Goal: Task Accomplishment & Management: Use online tool/utility

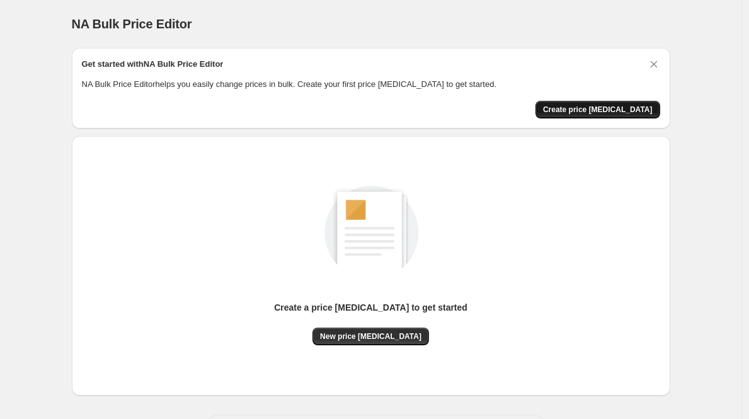
click at [595, 107] on span "Create price [MEDICAL_DATA]" at bounding box center [598, 110] width 110 height 10
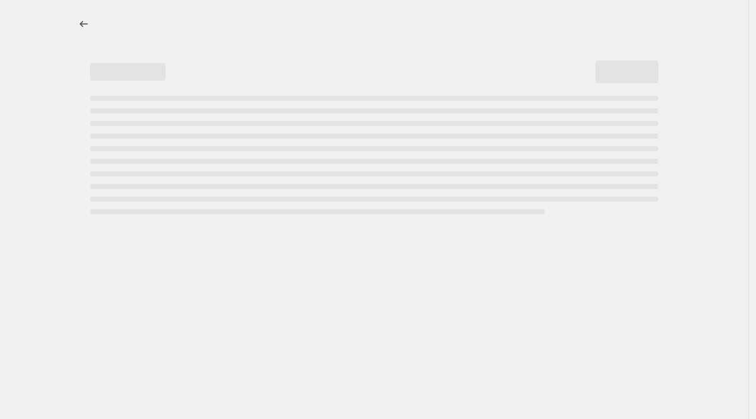
select select "percentage"
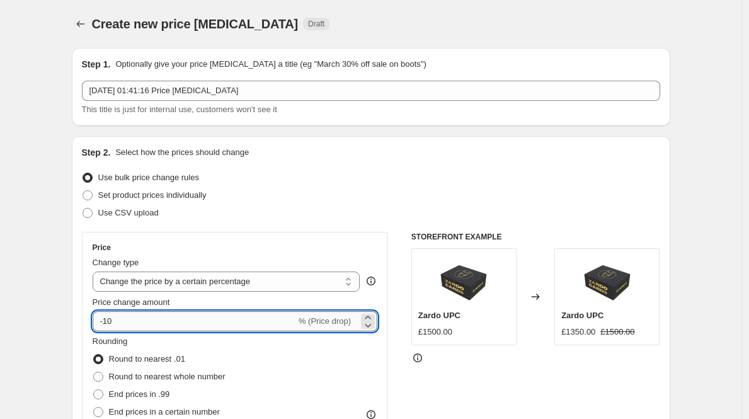
click at [178, 317] on input "-10" at bounding box center [195, 321] width 204 height 20
type input "-1"
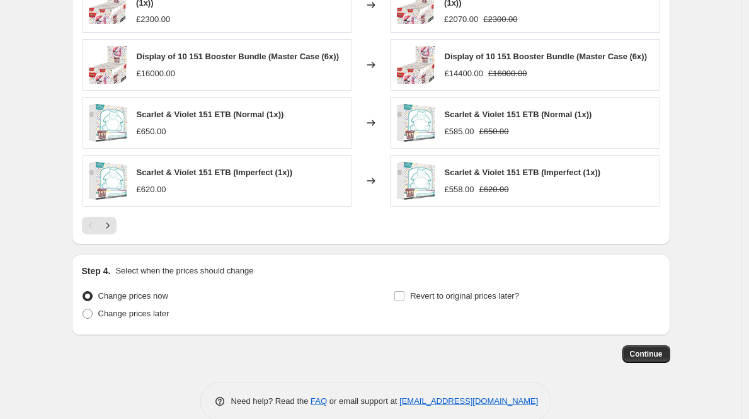
scroll to position [837, 0]
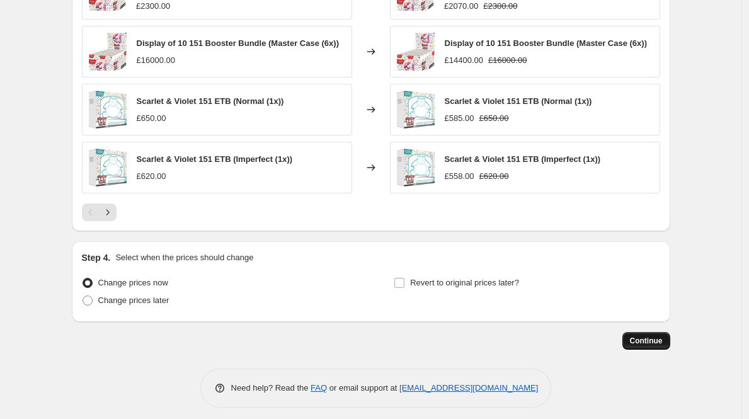
type input "-25"
click at [650, 346] on span "Continue" at bounding box center [646, 341] width 33 height 10
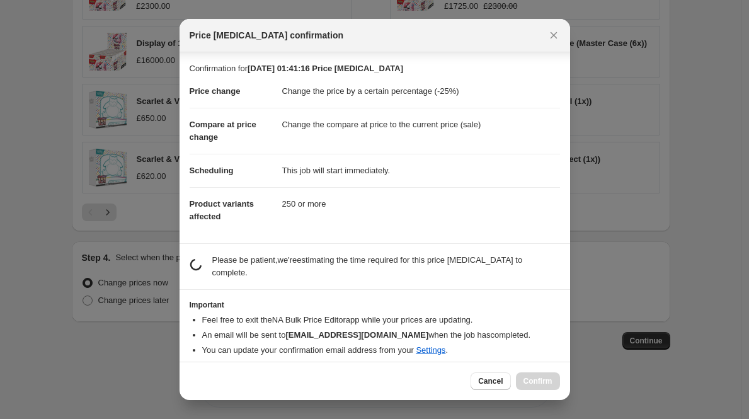
scroll to position [8, 0]
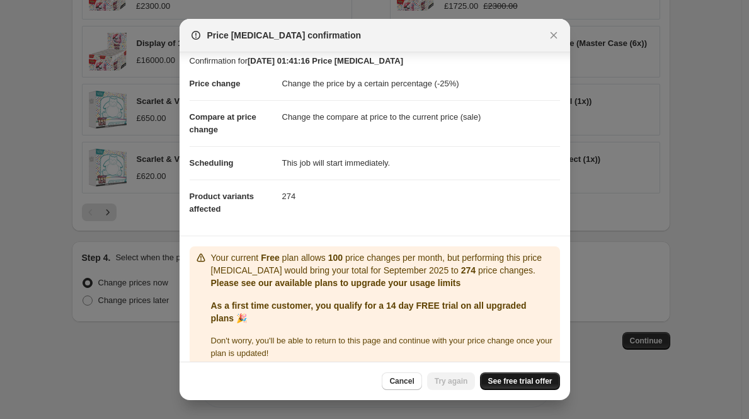
click at [538, 378] on span "See free trial offer" at bounding box center [520, 381] width 64 height 10
click at [494, 380] on span "See free trial offer" at bounding box center [520, 381] width 64 height 10
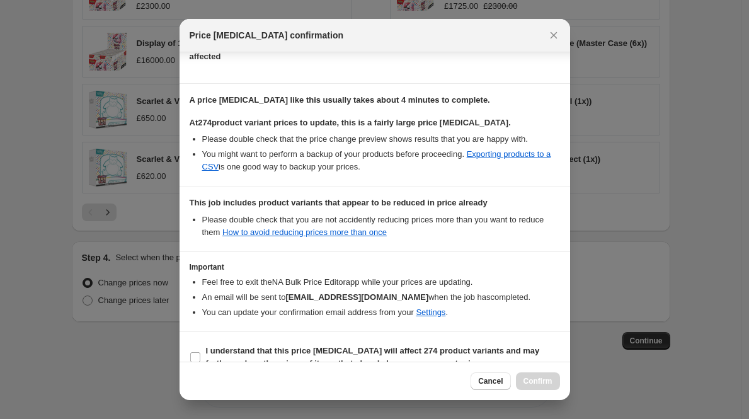
scroll to position [181, 0]
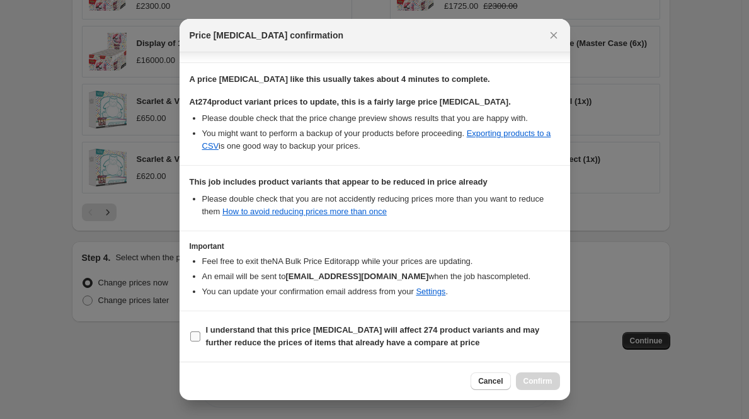
click at [419, 333] on b "I understand that this price change job will affect 274 product variants and ma…" at bounding box center [373, 336] width 334 height 22
click at [200, 333] on input "I understand that this price change job will affect 274 product variants and ma…" at bounding box center [195, 337] width 10 height 10
checkbox input "true"
click at [536, 377] on span "Confirm" at bounding box center [538, 381] width 29 height 10
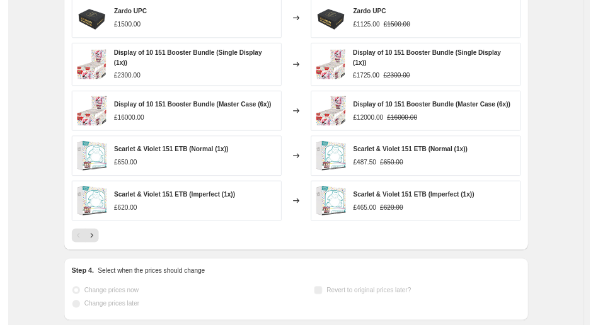
scroll to position [870, 0]
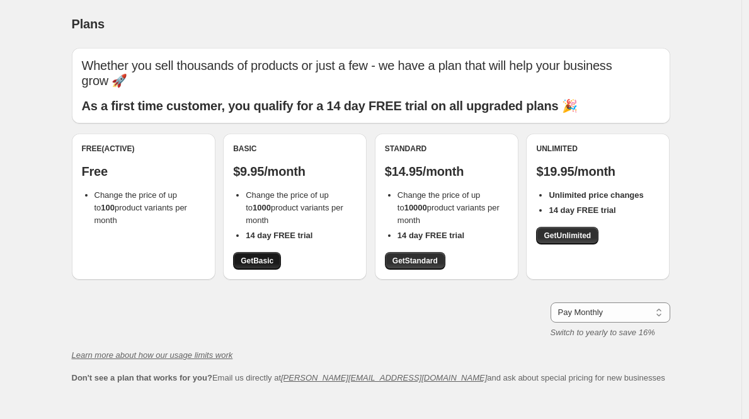
click at [272, 256] on span "Get Basic" at bounding box center [257, 261] width 33 height 10
